Goal: Navigation & Orientation: Understand site structure

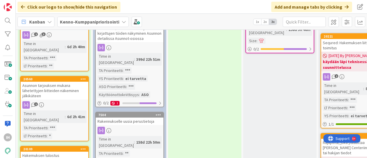
scroll to position [380, 0]
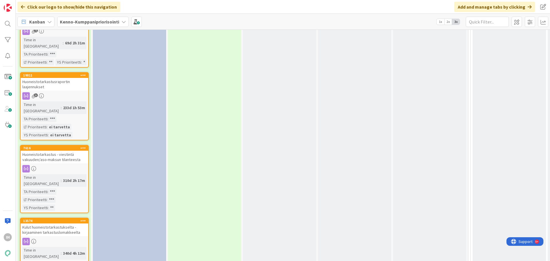
scroll to position [1074, 0]
click at [61, 158] on div "Kulut huoneistotarkastukselta - kirjaaminen tarkastuslomakkeelta" at bounding box center [55, 230] width 68 height 13
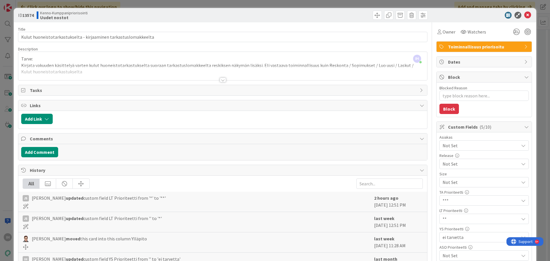
click at [221, 81] on div at bounding box center [223, 80] width 6 height 5
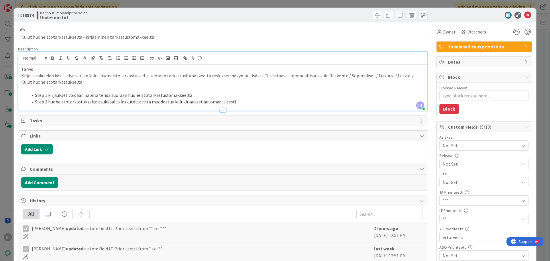
scroll to position [1066, 0]
click at [367, 16] on icon at bounding box center [527, 15] width 7 height 7
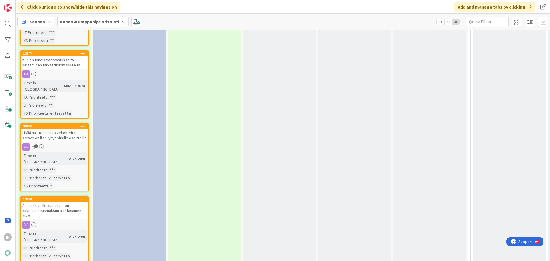
scroll to position [1228, 0]
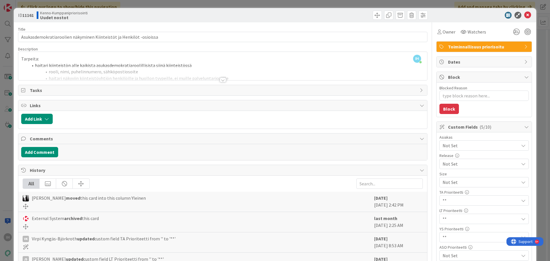
click at [221, 79] on div at bounding box center [223, 80] width 6 height 5
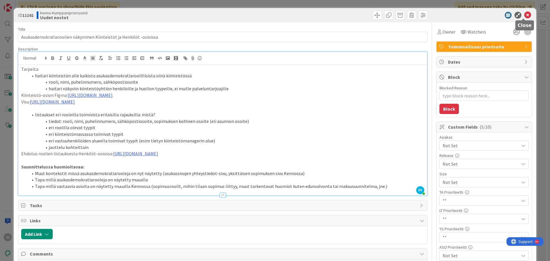
click at [367, 17] on icon at bounding box center [527, 15] width 7 height 7
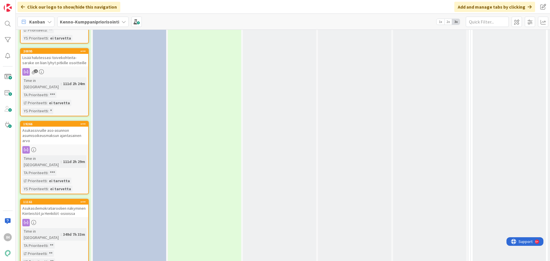
scroll to position [1301, 0]
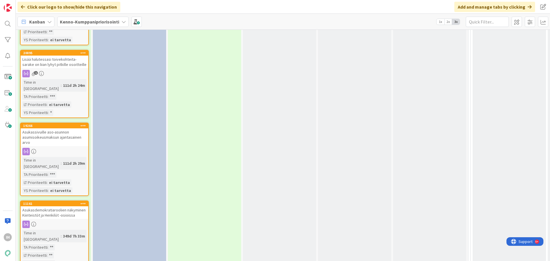
click at [67, 158] on div at bounding box center [55, 224] width 68 height 7
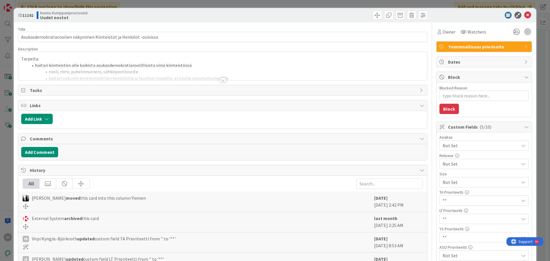
click at [221, 80] on div at bounding box center [223, 80] width 6 height 5
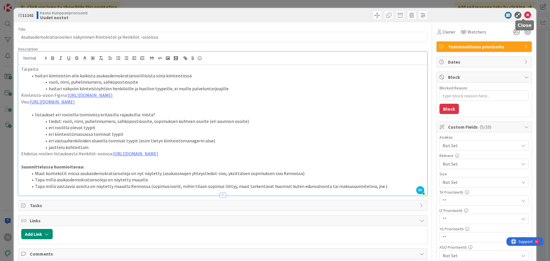
click at [367, 16] on icon at bounding box center [527, 15] width 7 height 7
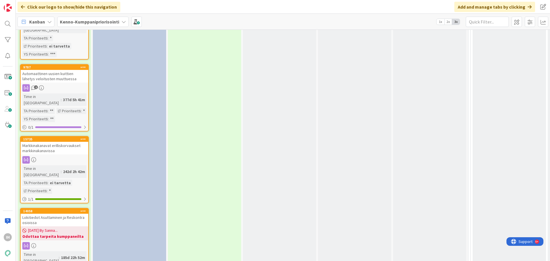
scroll to position [1582, 0]
click at [49, 158] on div "Lokitiedot Asuttaminen ja Reskontra osioissa" at bounding box center [55, 220] width 68 height 13
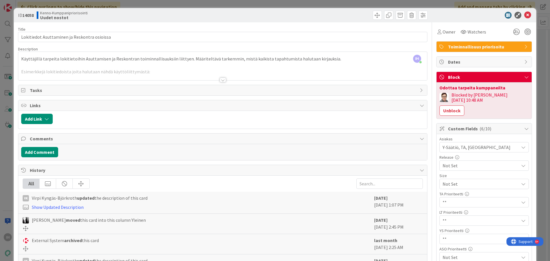
click at [222, 82] on div at bounding box center [223, 80] width 6 height 5
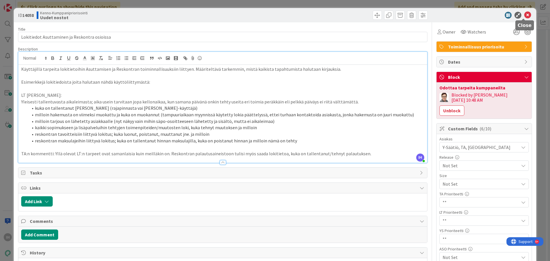
click at [367, 15] on icon at bounding box center [527, 15] width 7 height 7
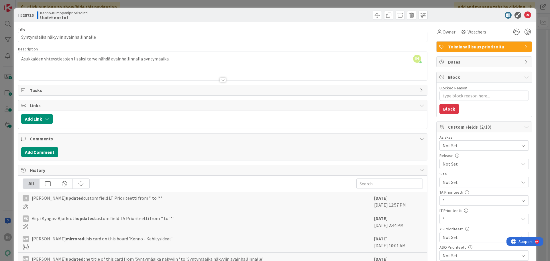
click at [367, 158] on span "Not Set" at bounding box center [479, 182] width 73 height 8
click at [367, 158] on span "*" at bounding box center [487, 203] width 75 height 9
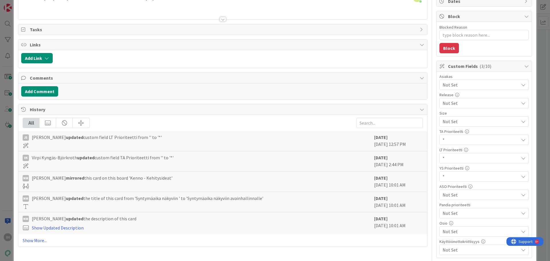
scroll to position [61, 0]
click at [367, 126] on div "*" at bounding box center [484, 121] width 89 height 10
click at [367, 158] on span "ei tarvetta" at bounding box center [487, 200] width 75 height 9
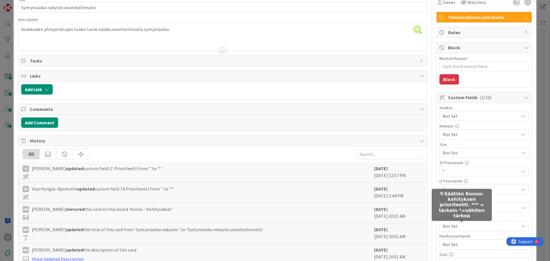
scroll to position [0, 0]
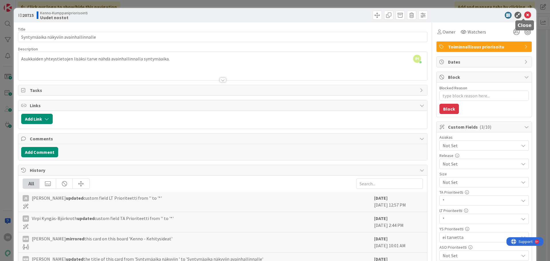
click at [367, 14] on icon at bounding box center [527, 15] width 7 height 7
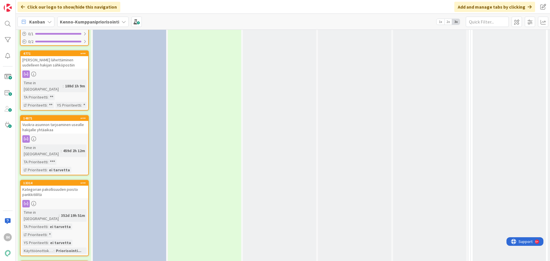
scroll to position [2031, 0]
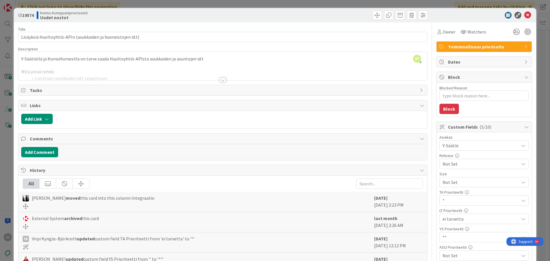
click at [220, 80] on div at bounding box center [223, 80] width 6 height 5
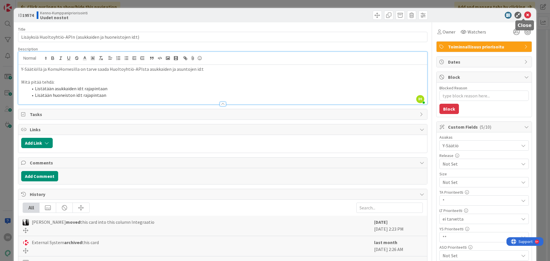
click at [367, 15] on icon at bounding box center [527, 15] width 7 height 7
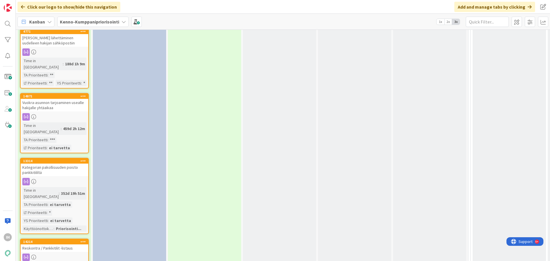
scroll to position [2053, 0]
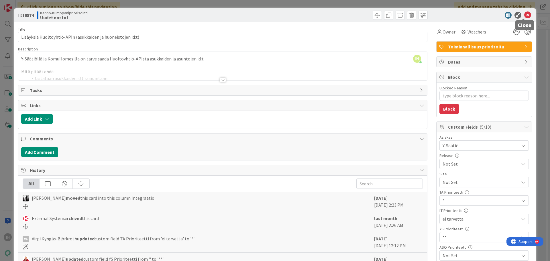
click at [367, 15] on icon at bounding box center [527, 15] width 7 height 7
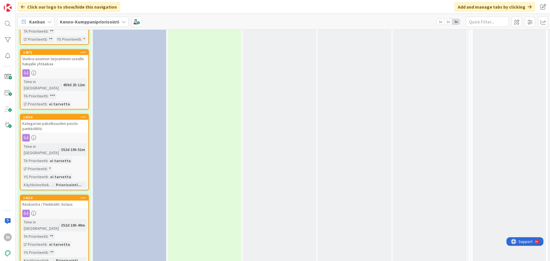
scroll to position [2097, 0]
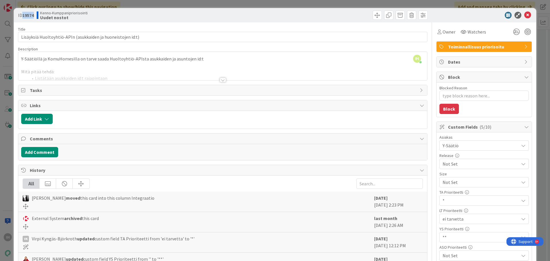
drag, startPoint x: 36, startPoint y: 15, endPoint x: 23, endPoint y: 17, distance: 12.1
click at [23, 17] on div "ID 19574 Kenno-Kumppanipriorisointi Uudet nostot" at bounding box center [119, 15] width 203 height 9
copy b "19574"
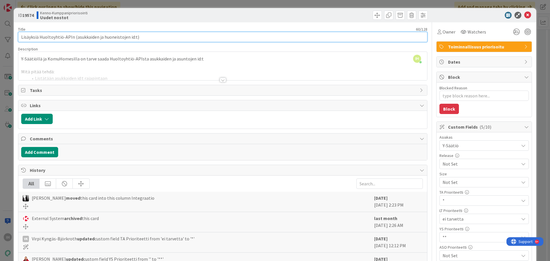
drag, startPoint x: 151, startPoint y: 38, endPoint x: 21, endPoint y: 32, distance: 130.2
click at [21, 32] on input "Lisäyksiä Huoltoyhtiö-APIn (asukkaiden ja huoneistojen id:t)" at bounding box center [222, 37] width 409 height 10
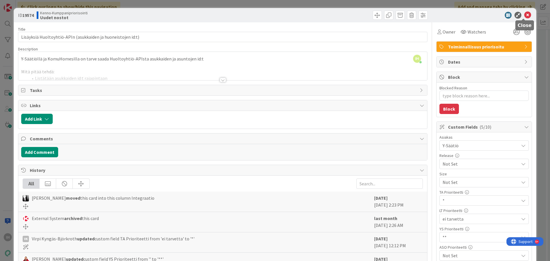
click at [367, 15] on icon at bounding box center [527, 15] width 7 height 7
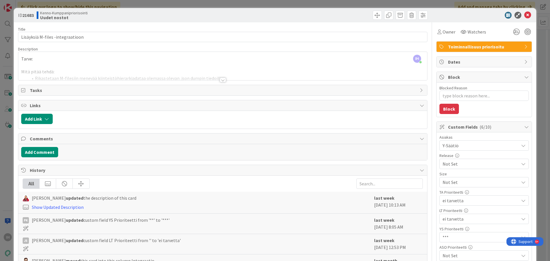
click at [220, 78] on div at bounding box center [223, 80] width 6 height 5
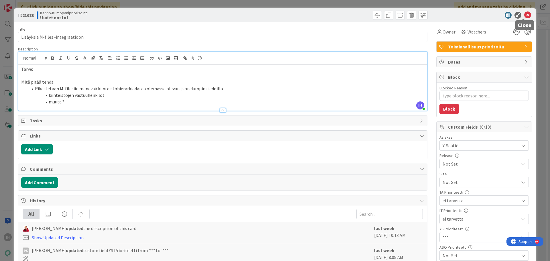
click at [367, 13] on icon at bounding box center [527, 15] width 7 height 7
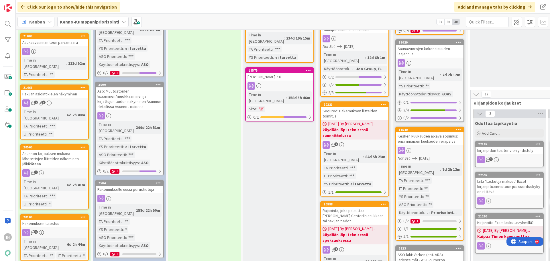
scroll to position [314, 0]
click at [131, 158] on div "Rakennukselle uusia perustietoja" at bounding box center [130, 188] width 68 height 7
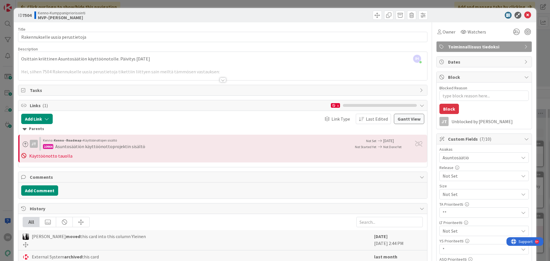
click at [220, 82] on div at bounding box center [223, 80] width 6 height 5
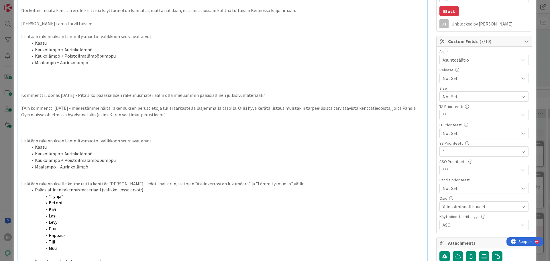
scroll to position [98, 0]
click at [367, 100] on span "*" at bounding box center [479, 96] width 73 height 8
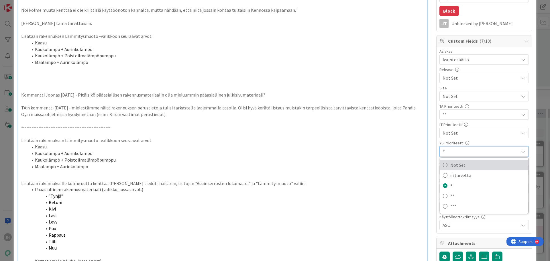
click at [367, 158] on span "Not Set" at bounding box center [487, 165] width 75 height 9
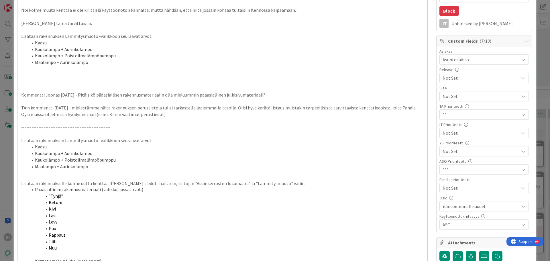
click at [367, 100] on span "Not Set" at bounding box center [479, 96] width 73 height 8
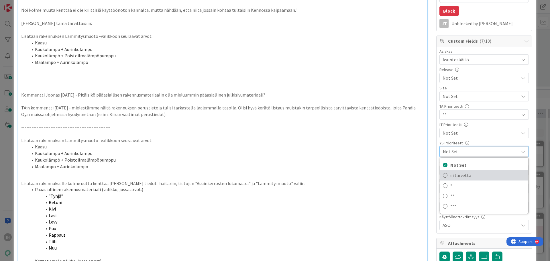
click at [367, 158] on span "ei tarvetta" at bounding box center [487, 175] width 75 height 9
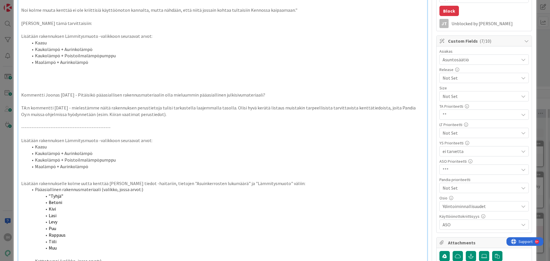
scroll to position [0, 0]
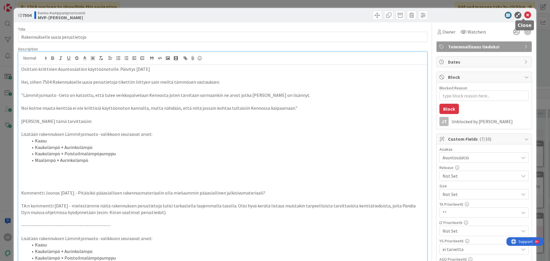
click at [367, 15] on icon at bounding box center [527, 15] width 7 height 7
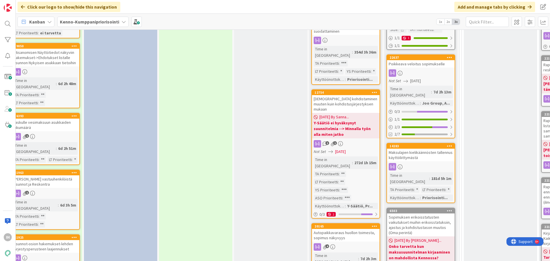
scroll to position [601, 9]
click at [360, 158] on div "Autopaikkavaraus huollon toimesta, sopimus näkyvyys" at bounding box center [346, 235] width 68 height 13
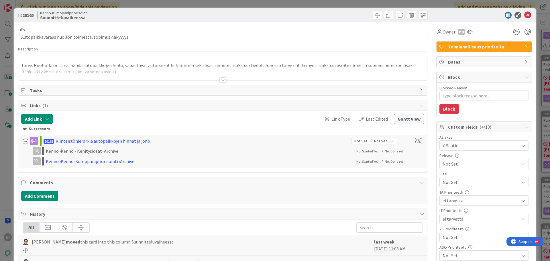
click at [220, 79] on div at bounding box center [223, 80] width 6 height 5
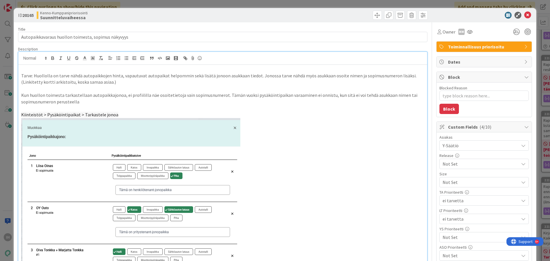
click at [367, 158] on span "Not Set" at bounding box center [479, 182] width 73 height 8
click at [367, 158] on link "***" at bounding box center [484, 224] width 88 height 10
click at [367, 13] on icon at bounding box center [527, 15] width 7 height 7
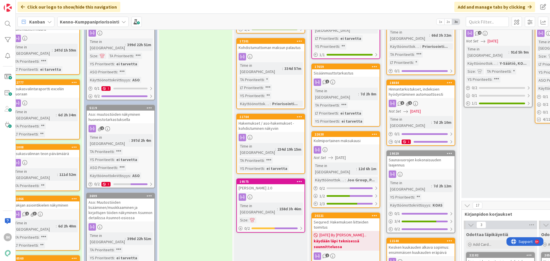
scroll to position [199, 9]
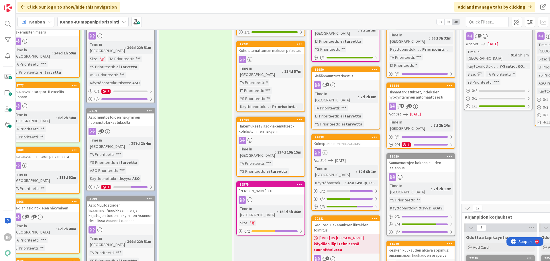
click at [367, 158] on div "Saunavuorojen kokonaisuuden laajennus" at bounding box center [421, 165] width 68 height 13
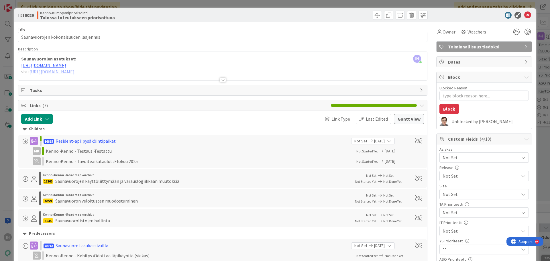
click at [220, 81] on div at bounding box center [223, 80] width 6 height 5
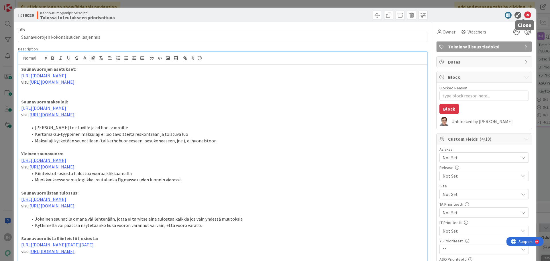
click at [367, 16] on icon at bounding box center [527, 15] width 7 height 7
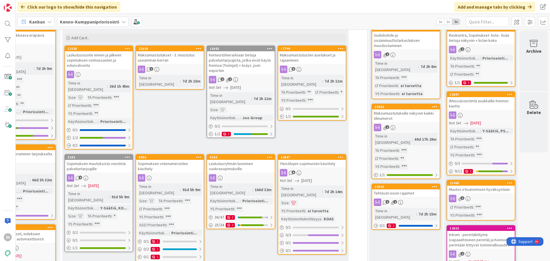
scroll to position [58, 413]
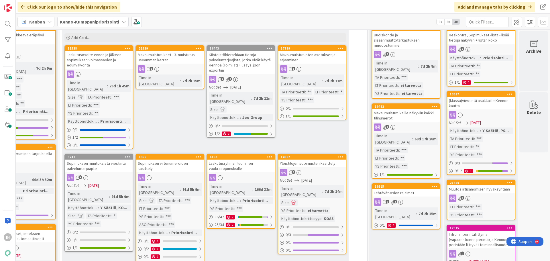
click at [367, 158] on div "Tehtävät-osion rajaimet" at bounding box center [406, 192] width 68 height 7
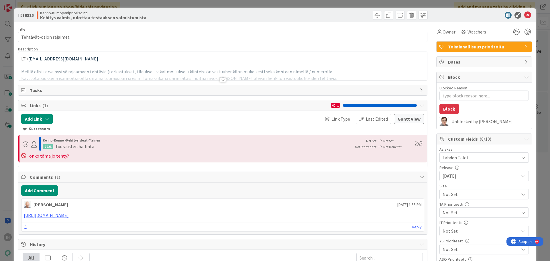
type textarea "x"
click at [220, 81] on div at bounding box center [223, 80] width 6 height 5
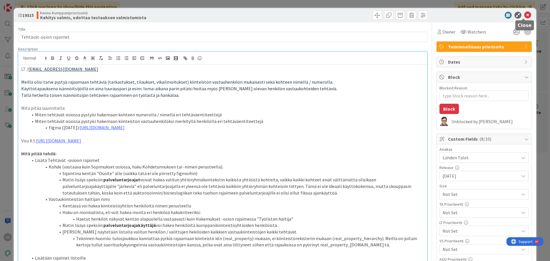
click at [367, 15] on icon at bounding box center [527, 15] width 7 height 7
